Goal: Task Accomplishment & Management: Complete application form

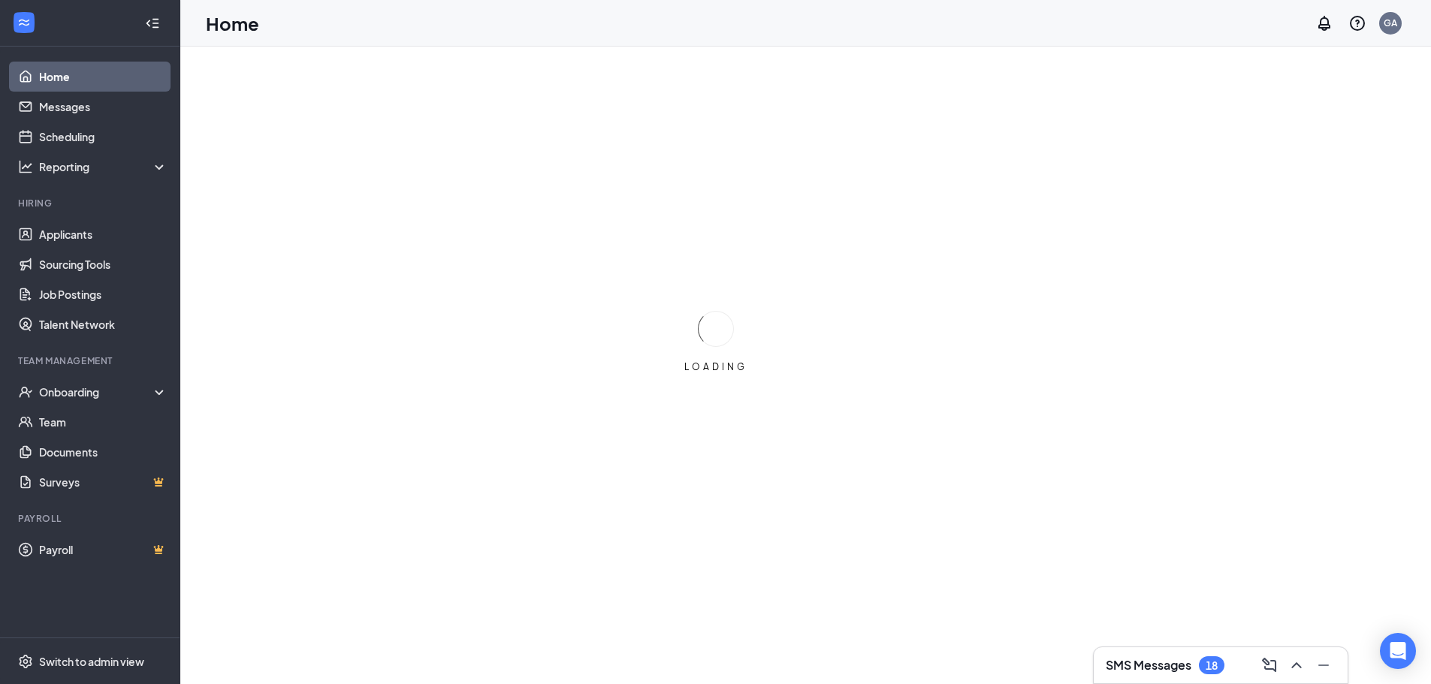
click at [118, 376] on li "Team Management Onboarding Team Documents Surveys" at bounding box center [89, 425] width 179 height 143
click at [118, 397] on div "Onboarding" at bounding box center [97, 391] width 116 height 15
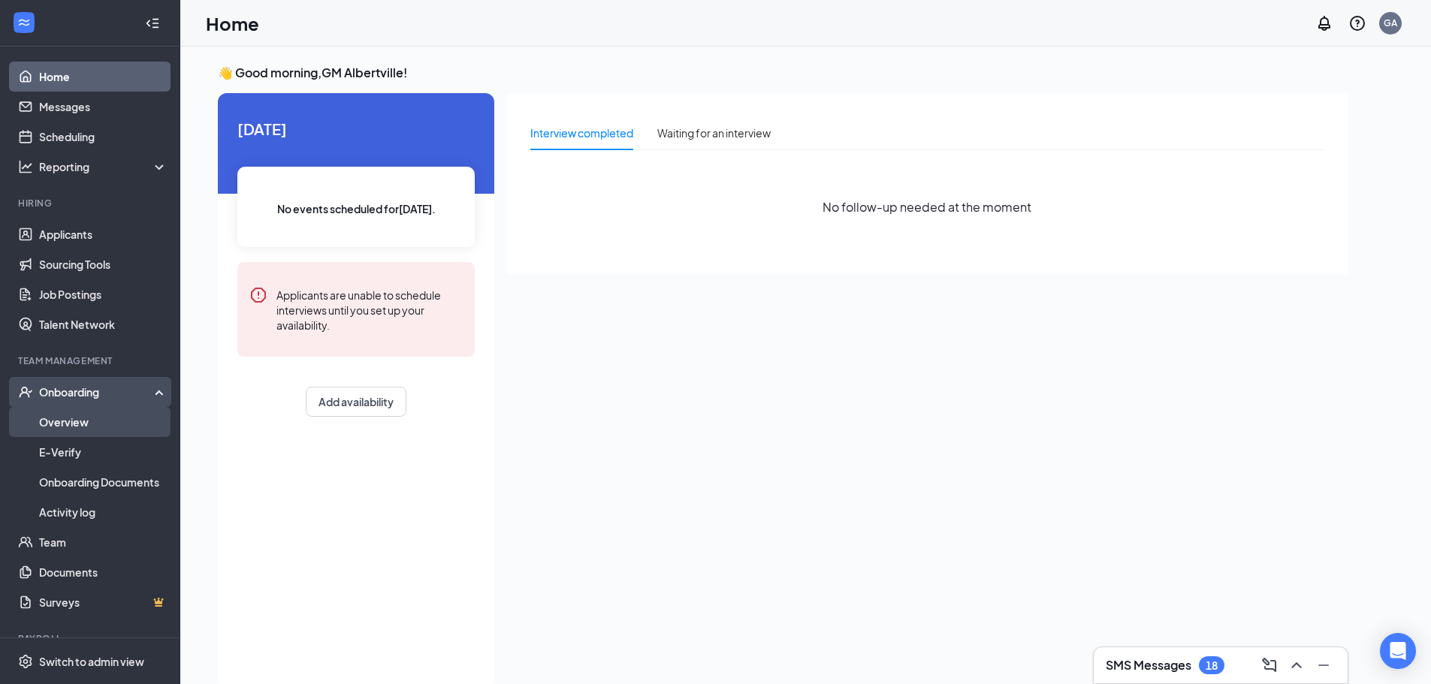
click at [104, 424] on link "Overview" at bounding box center [103, 422] width 128 height 30
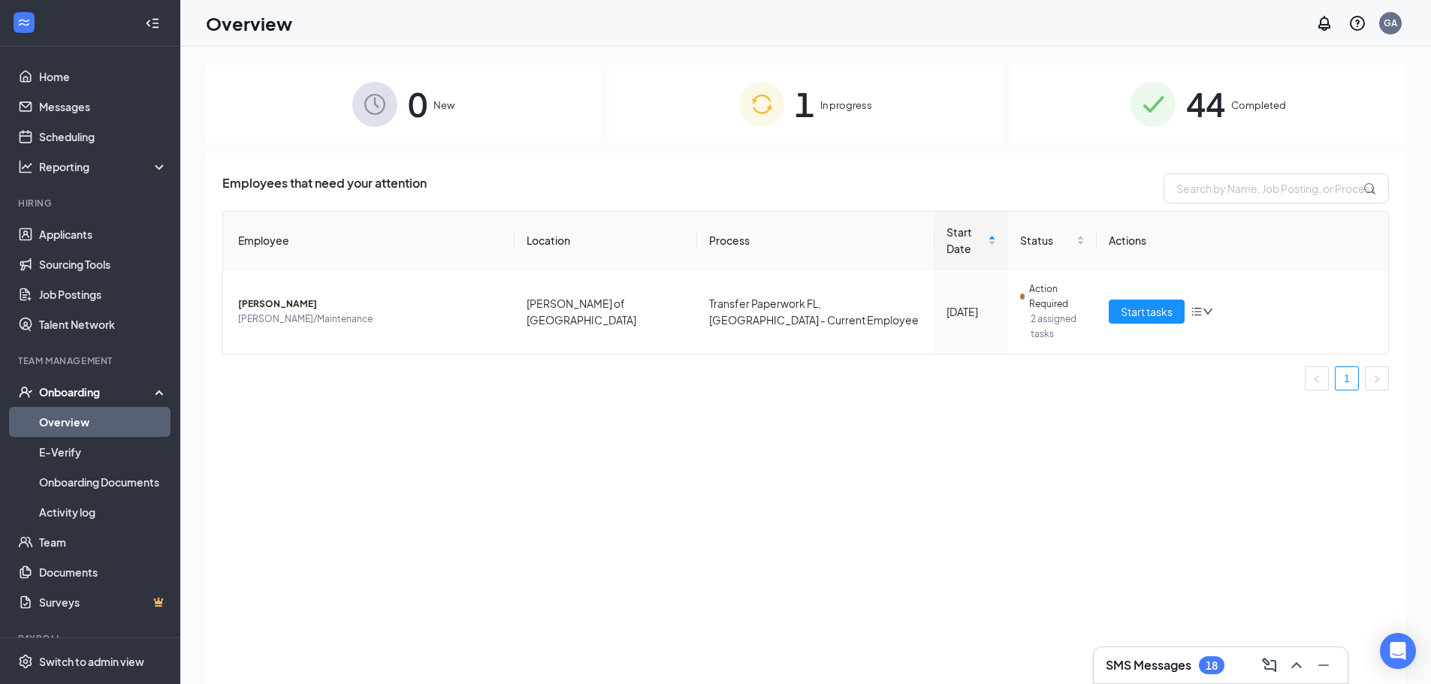
click at [825, 111] on span "In progress" at bounding box center [846, 105] width 52 height 15
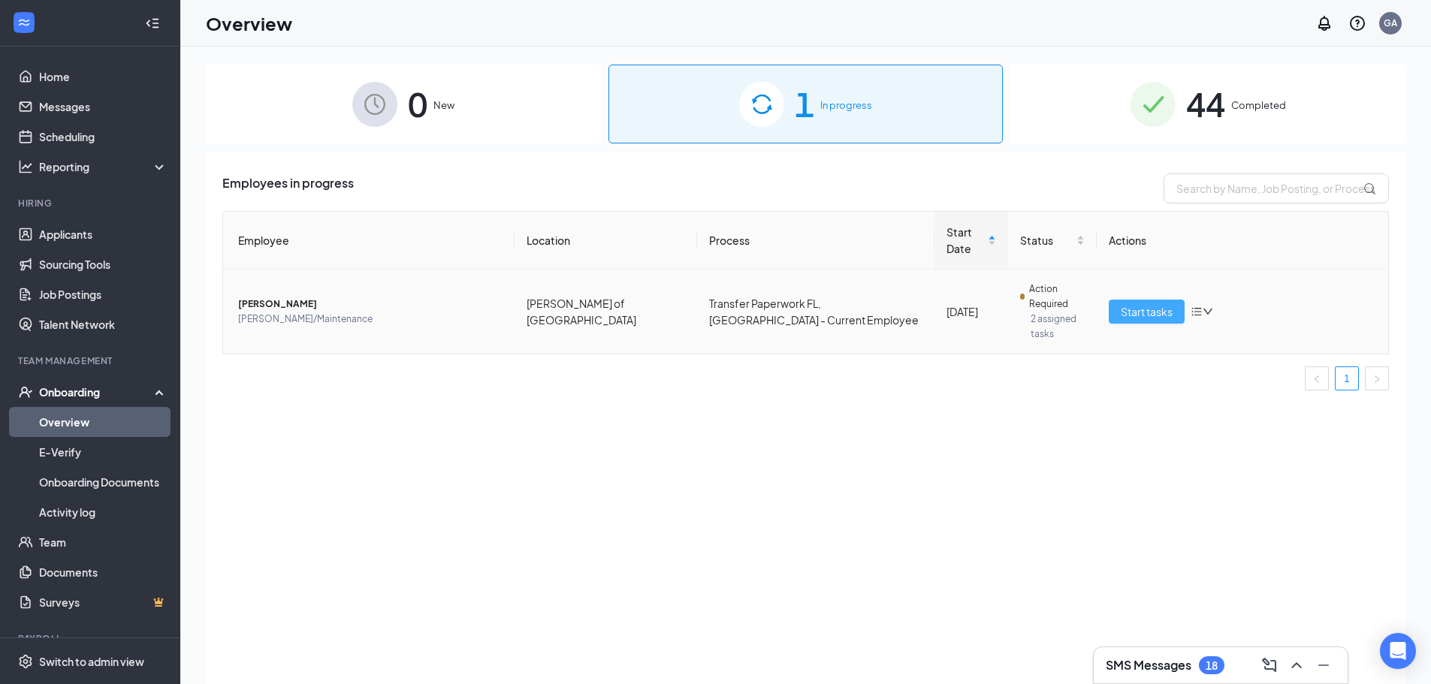
click at [1114, 300] on button "Start tasks" at bounding box center [1146, 312] width 76 height 24
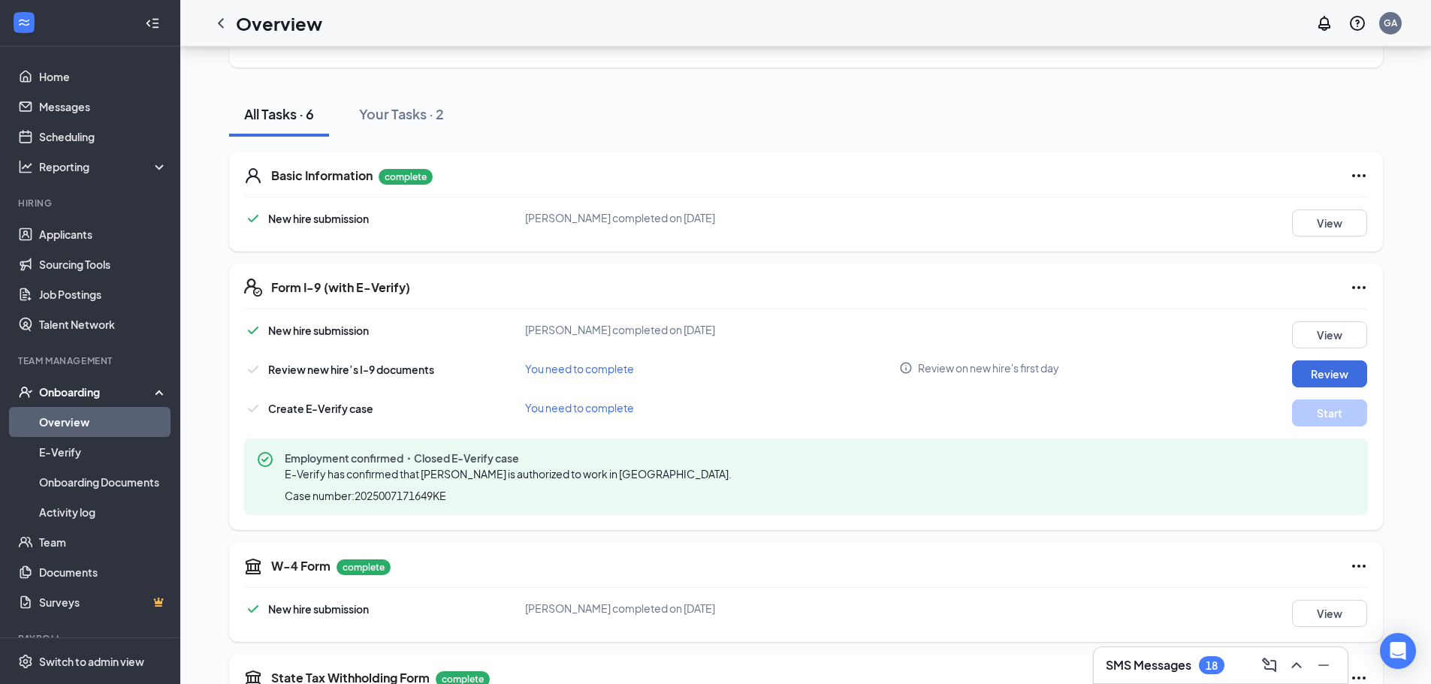
scroll to position [150, 0]
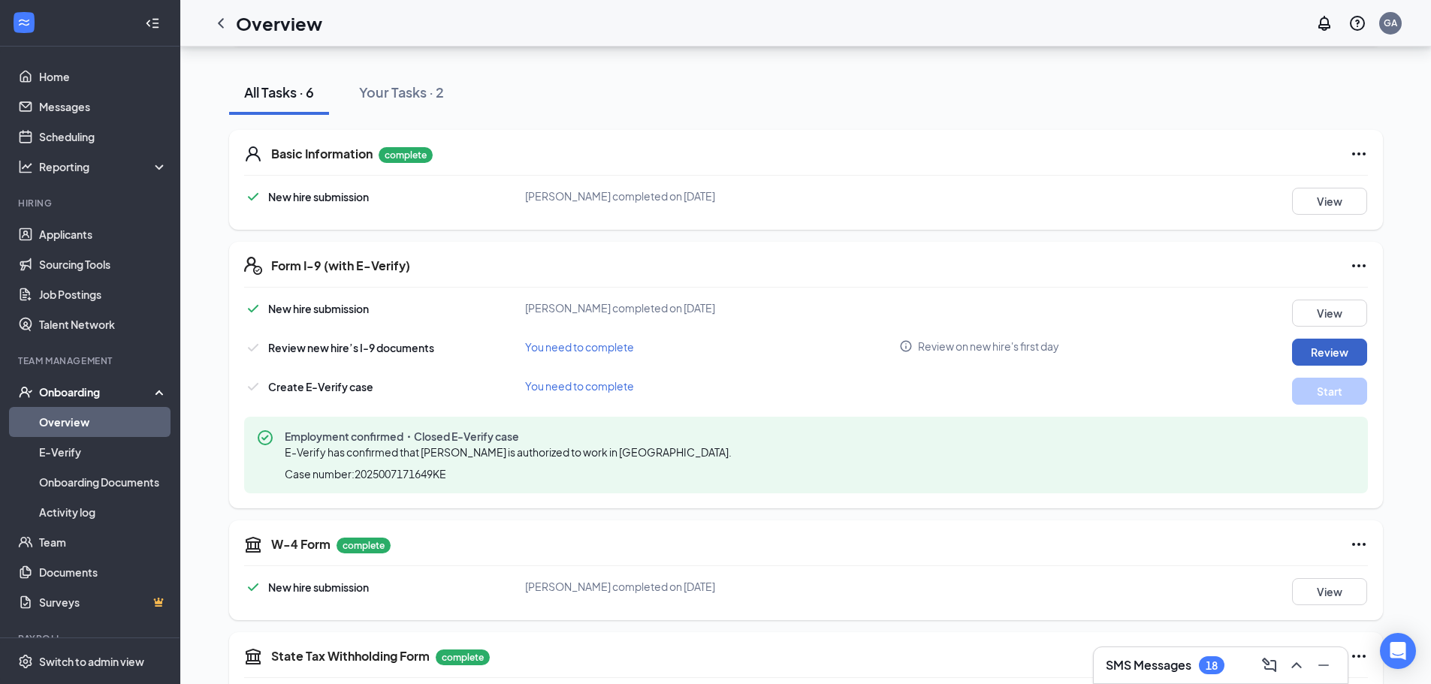
click at [1331, 354] on button "Review" at bounding box center [1329, 352] width 75 height 27
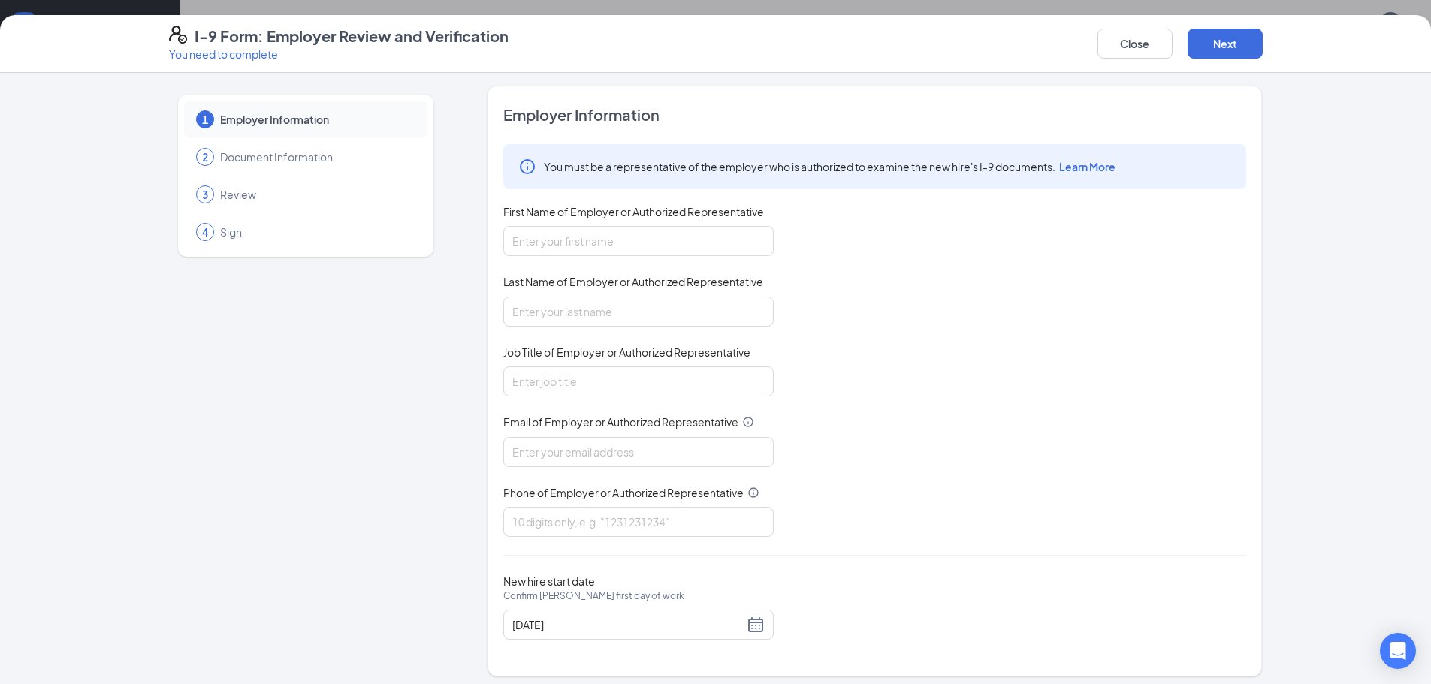
scroll to position [0, 0]
click at [751, 255] on input "First Name of Employer or Authorized Representative" at bounding box center [638, 243] width 270 height 30
type input "[PERSON_NAME]"
click at [595, 312] on input "Last Name of Employer or Authorized Representative" at bounding box center [638, 314] width 270 height 30
type input "[PERSON_NAME]"
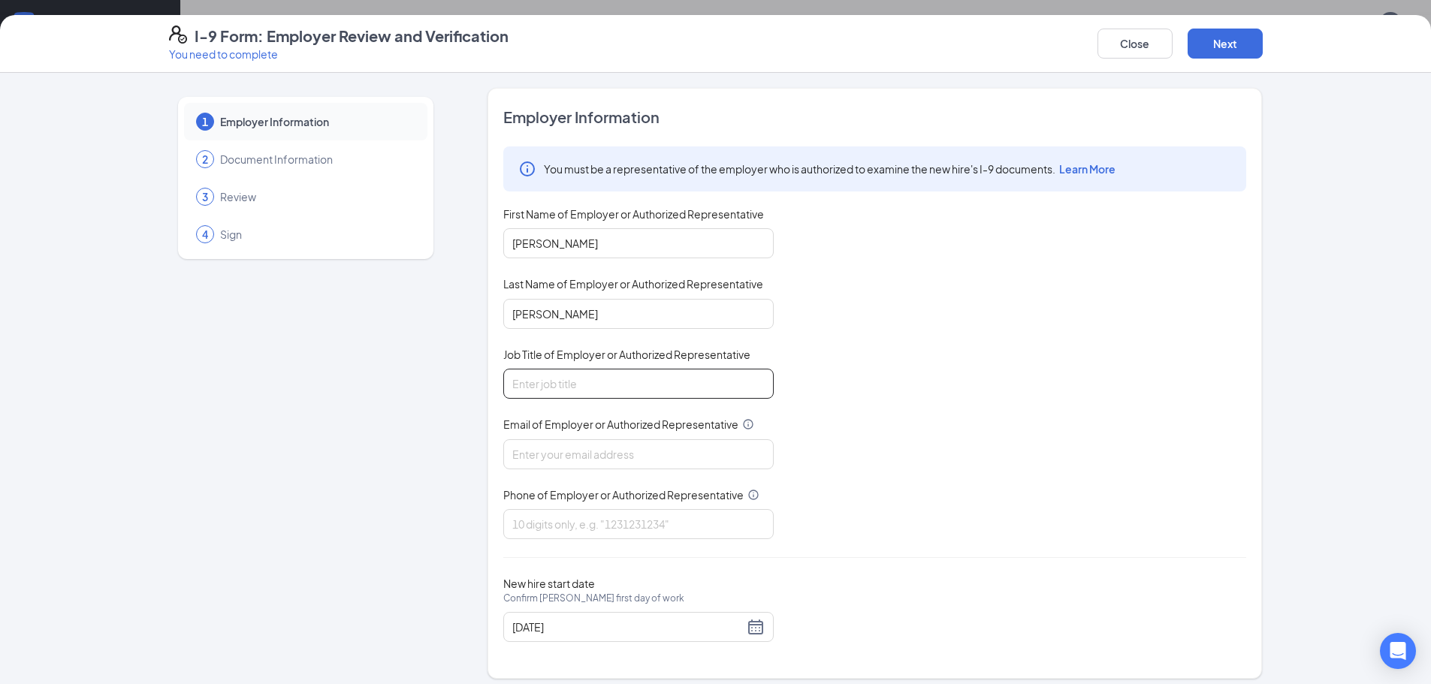
click at [645, 378] on input "Job Title of Employer or Authorized Representative" at bounding box center [638, 384] width 270 height 30
type input "Owner"
click at [632, 448] on input "Email of Employer or Authorized Representative" at bounding box center [638, 454] width 270 height 30
type input "[EMAIL_ADDRESS][DOMAIN_NAME]"
click at [608, 519] on input "Phone of Employer or Authorized Representative" at bounding box center [638, 524] width 270 height 30
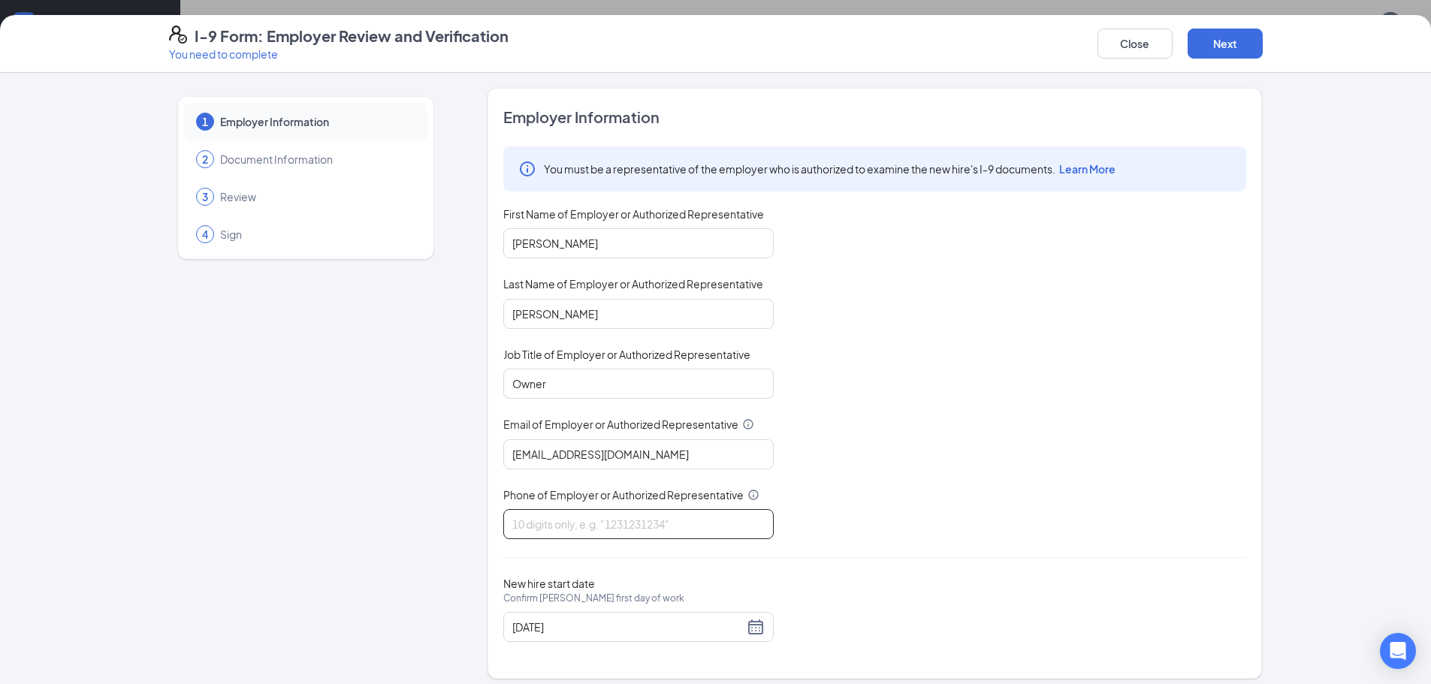
type input "2566600155"
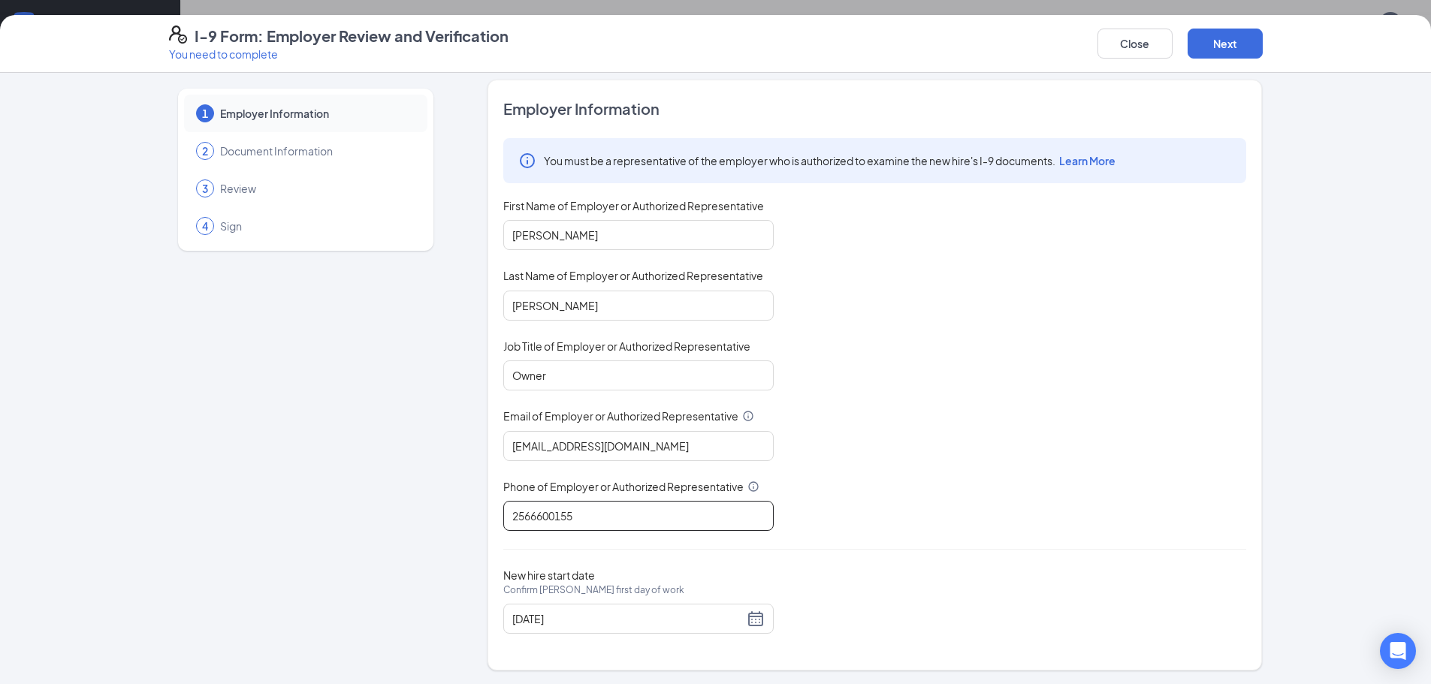
scroll to position [10, 0]
click at [1241, 40] on button "Next" at bounding box center [1224, 44] width 75 height 30
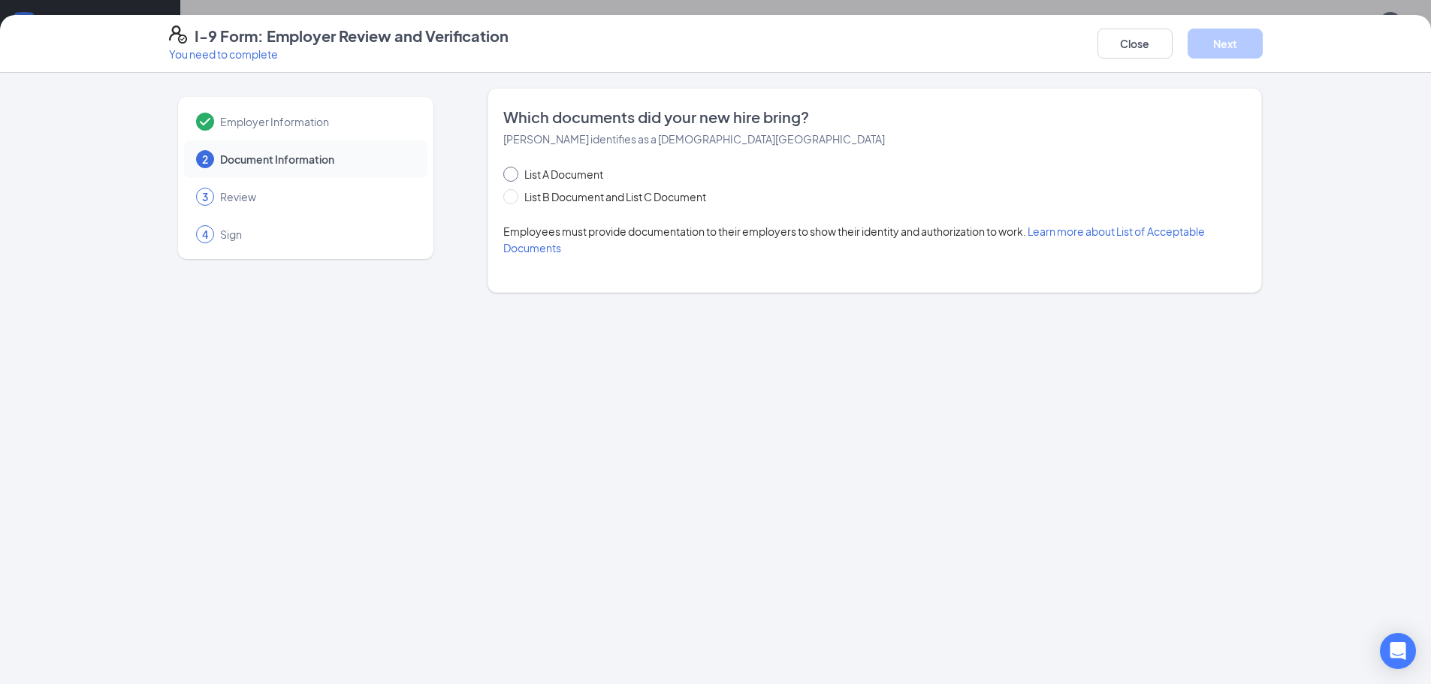
click at [511, 178] on span at bounding box center [510, 174] width 15 height 15
click at [511, 177] on input "List A Document" at bounding box center [508, 172] width 11 height 11
radio input "true"
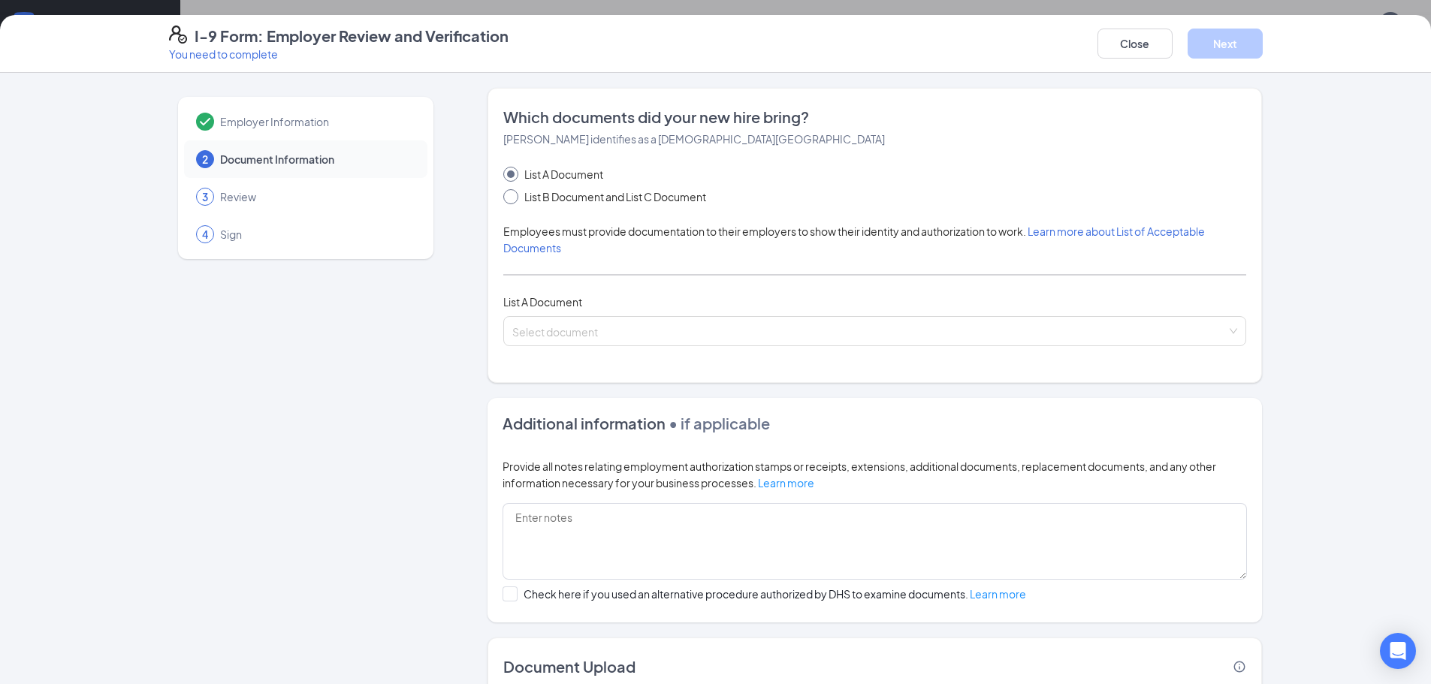
click at [505, 201] on span at bounding box center [510, 196] width 15 height 15
click at [505, 200] on input "List B Document and List C Document" at bounding box center [508, 194] width 11 height 11
radio input "true"
radio input "false"
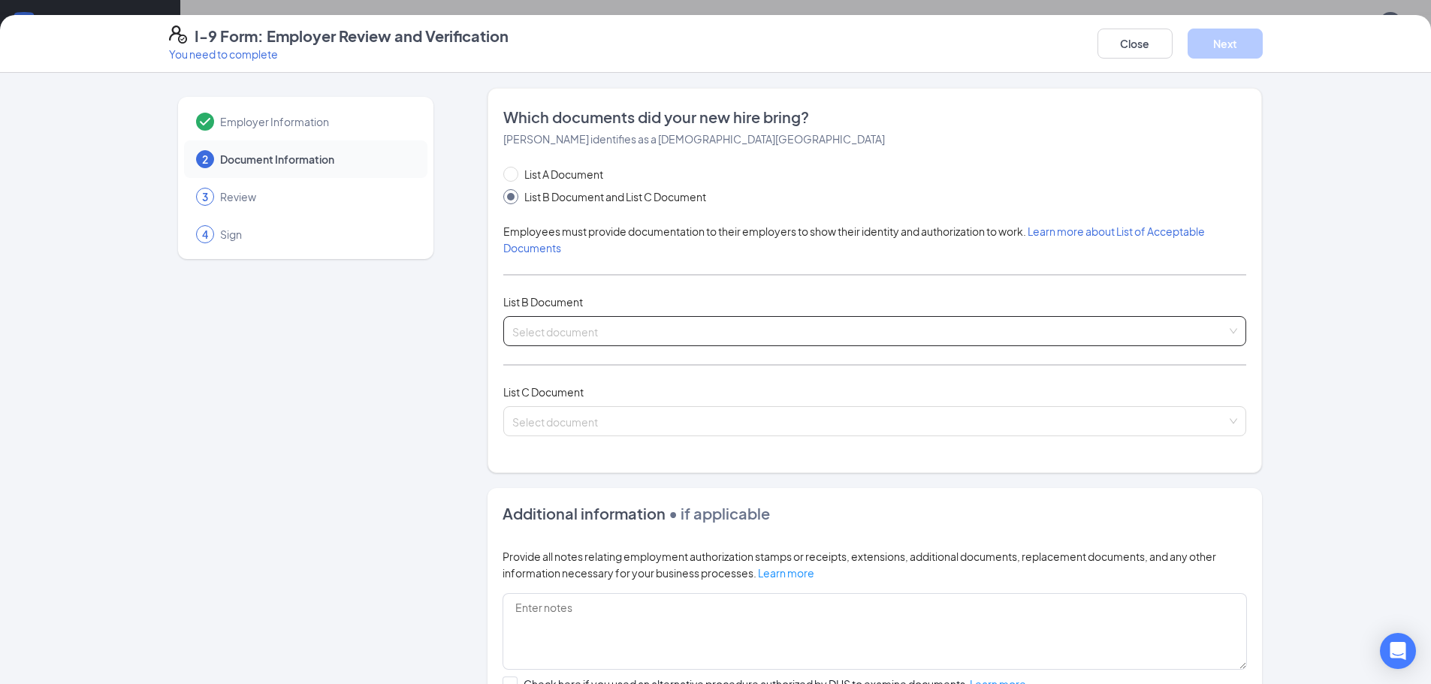
click at [626, 325] on input "search" at bounding box center [869, 328] width 714 height 23
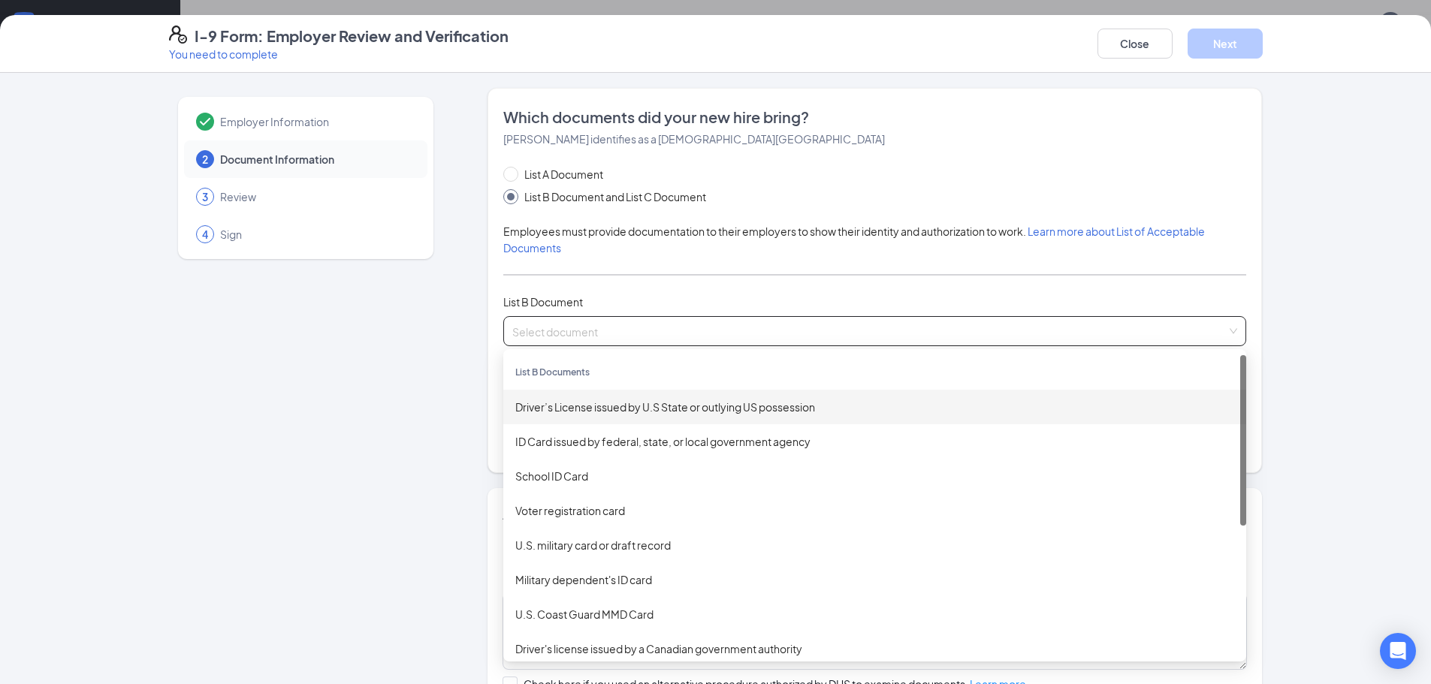
click at [612, 406] on div "Driver’s License issued by U.S State or outlying US possession" at bounding box center [874, 407] width 719 height 17
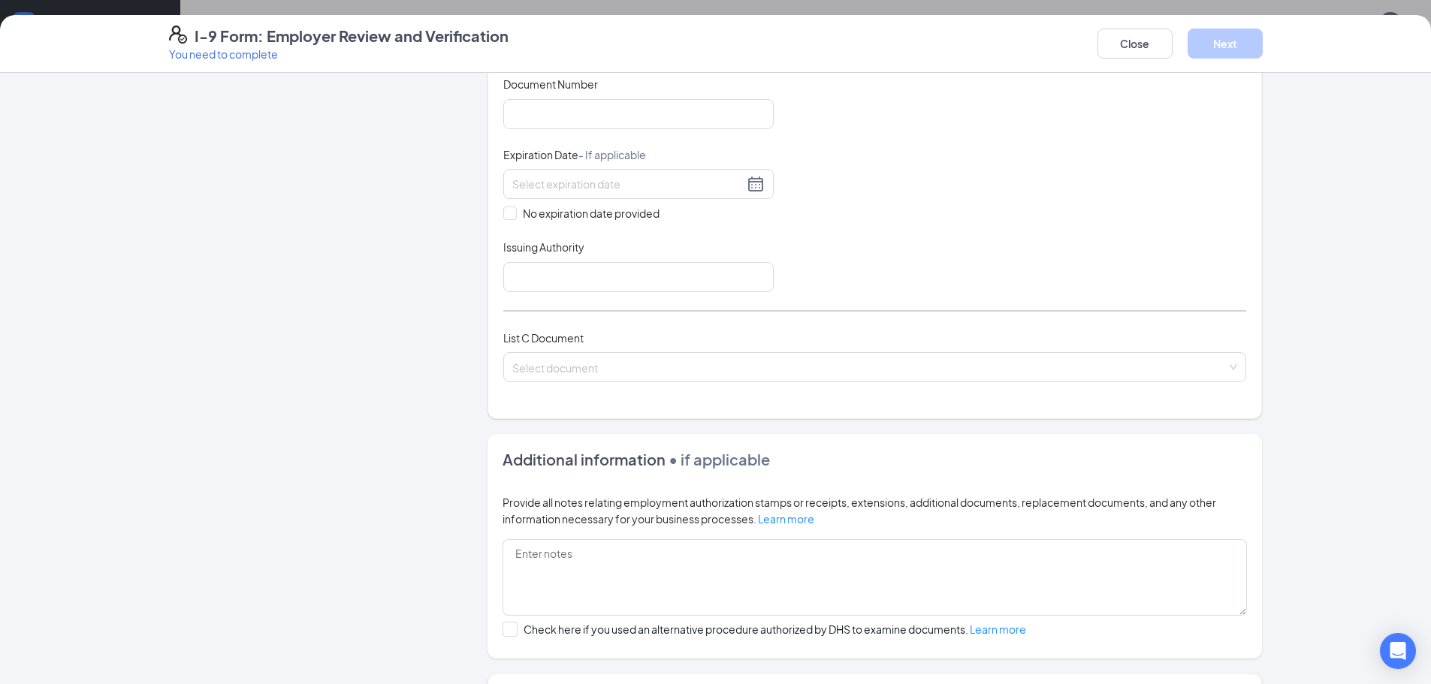
scroll to position [375, 0]
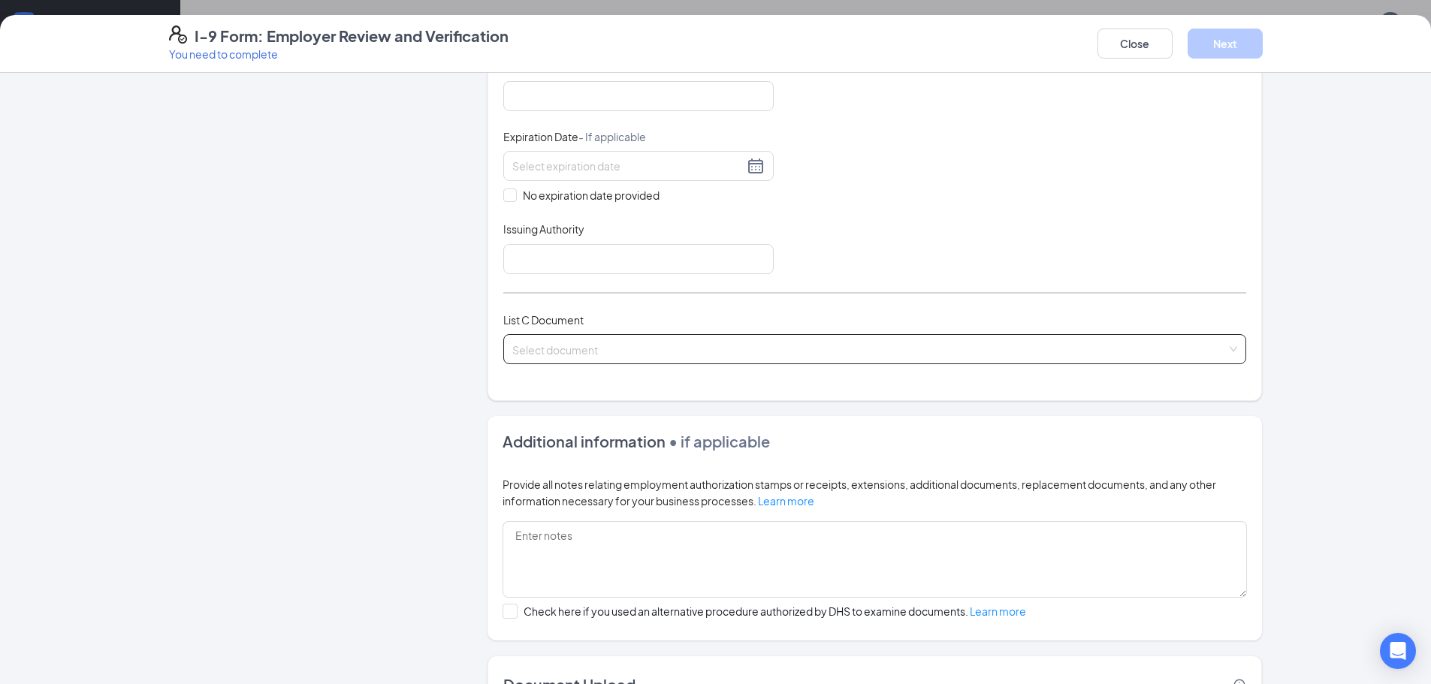
click at [640, 353] on input "search" at bounding box center [869, 346] width 714 height 23
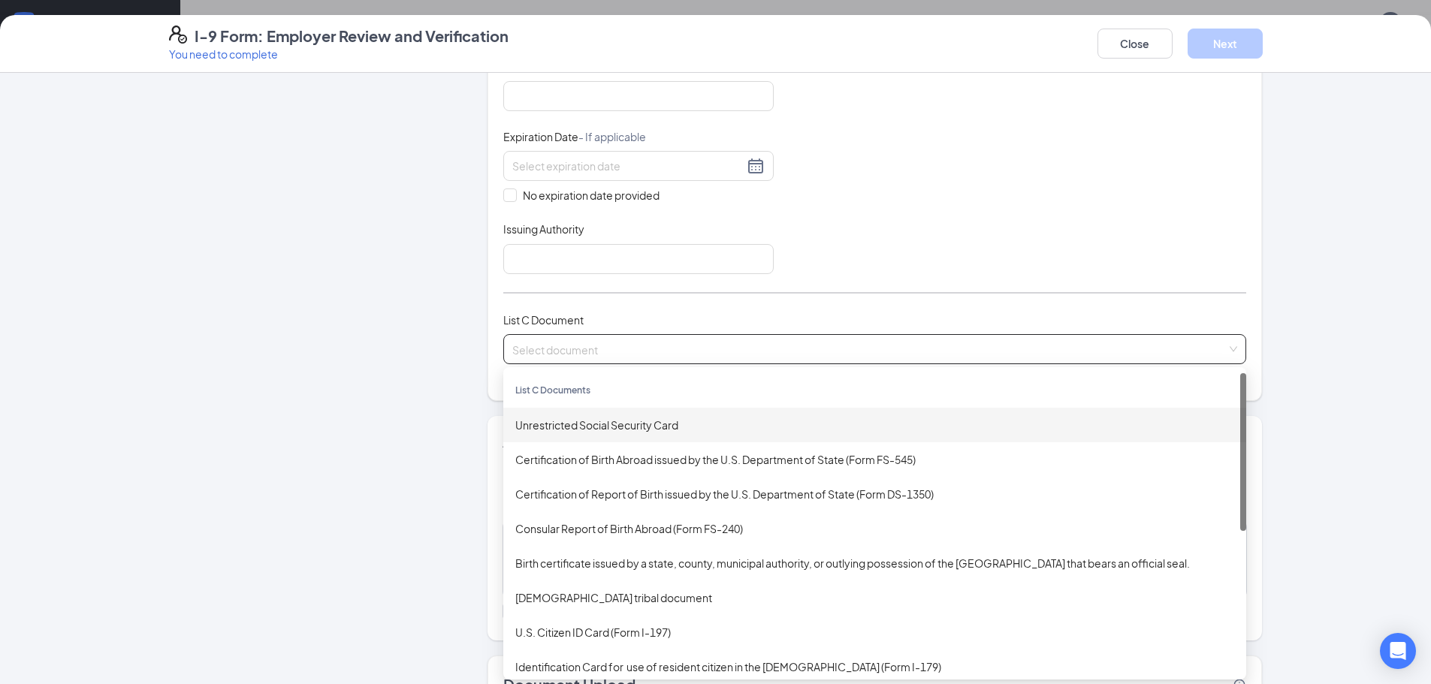
click at [630, 427] on div "Unrestricted Social Security Card" at bounding box center [874, 425] width 719 height 17
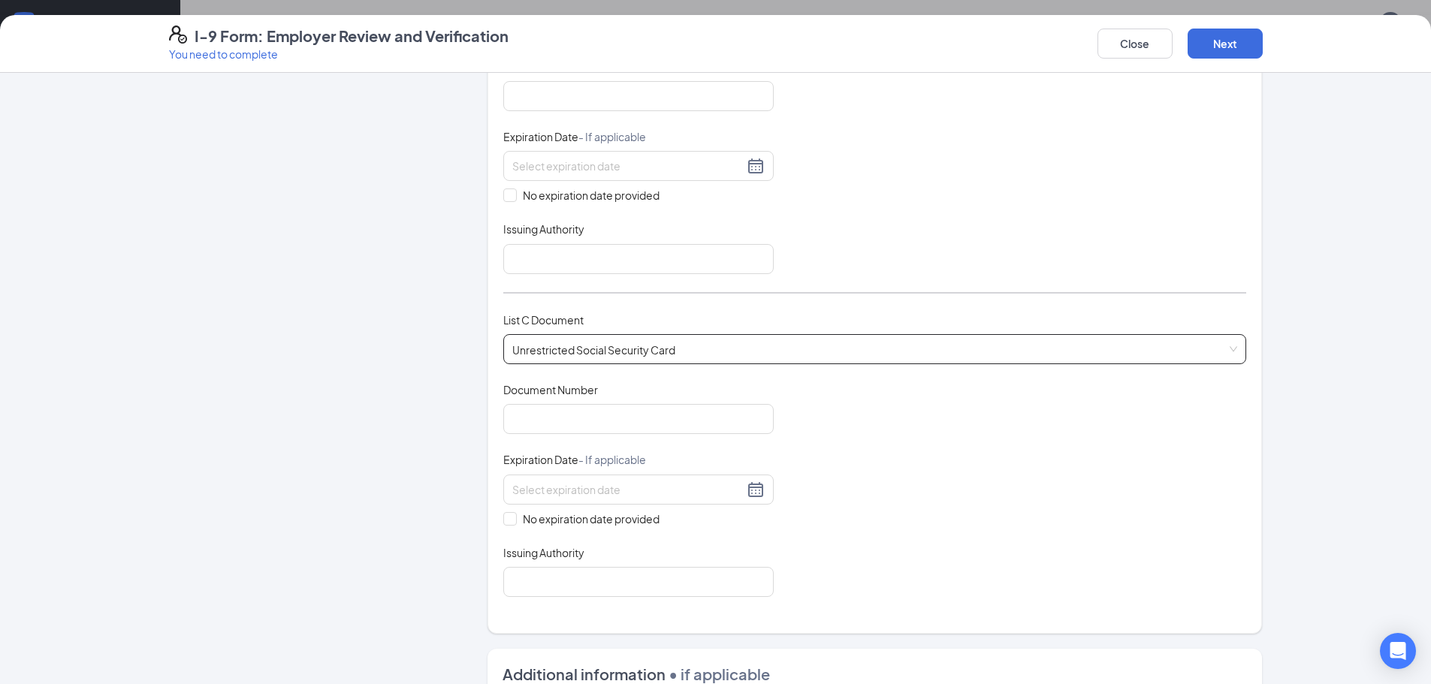
click at [361, 407] on div "Employer Information 2 Document Information 3 Review 4 Sign" at bounding box center [305, 364] width 273 height 1304
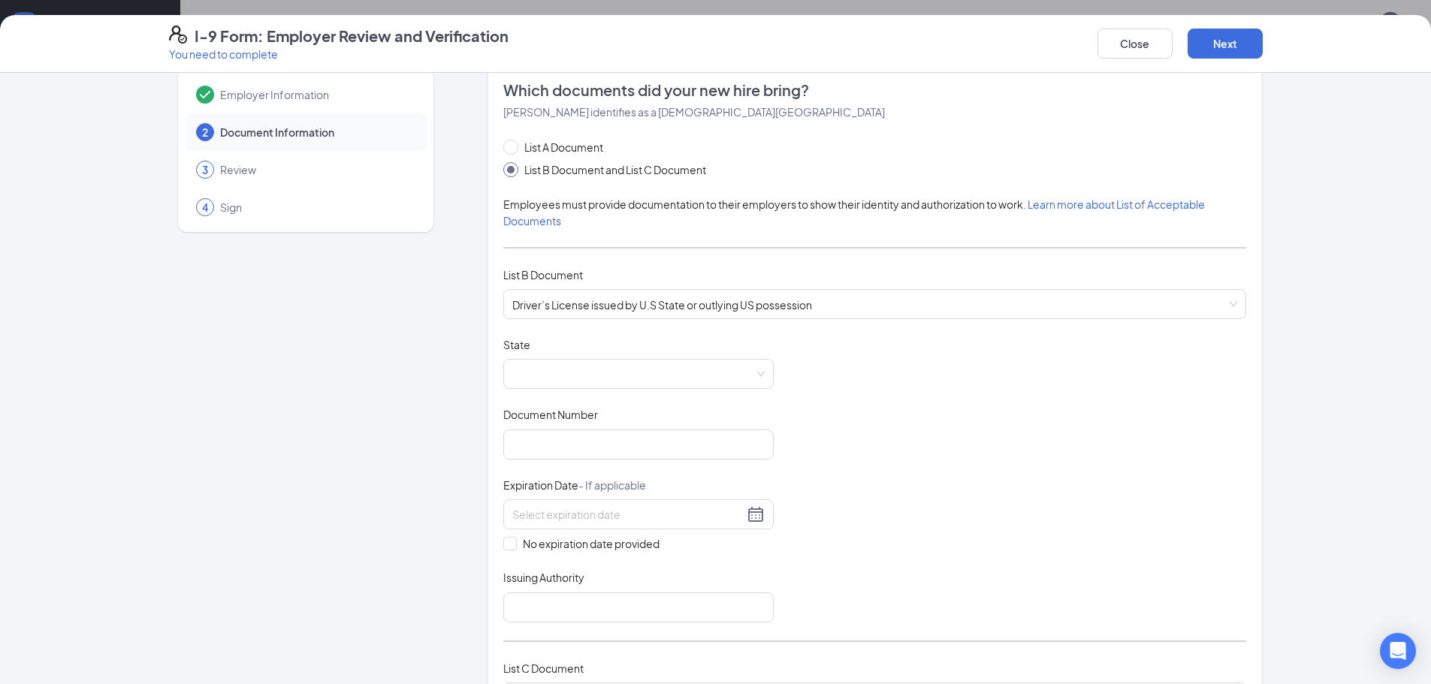
scroll to position [0, 0]
